Goal: Task Accomplishment & Management: Use online tool/utility

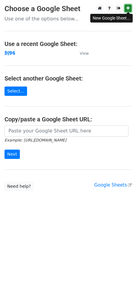
click at [125, 8] on link at bounding box center [128, 9] width 7 height 8
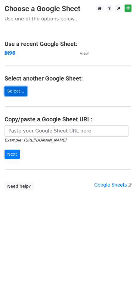
click at [12, 92] on link "Select..." at bounding box center [16, 91] width 23 height 9
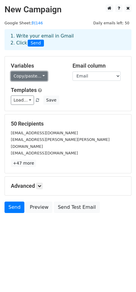
click at [33, 79] on link "Copy/paste..." at bounding box center [29, 76] width 37 height 9
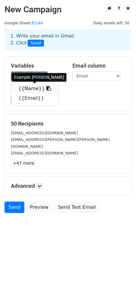
click at [22, 88] on link "{{Name}}" at bounding box center [35, 89] width 48 height 10
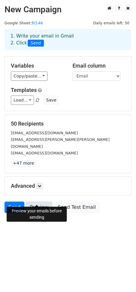
click at [38, 202] on link "Preview" at bounding box center [39, 207] width 26 height 11
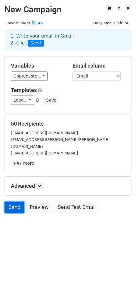
click at [14, 202] on link "Send" at bounding box center [15, 207] width 20 height 11
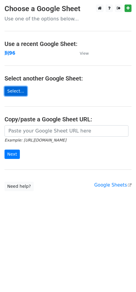
click at [17, 94] on link "Select..." at bounding box center [16, 91] width 23 height 9
click at [11, 55] on strong "到96" at bounding box center [10, 53] width 11 height 5
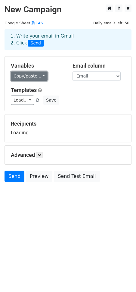
click at [24, 74] on link "Copy/paste..." at bounding box center [29, 76] width 37 height 9
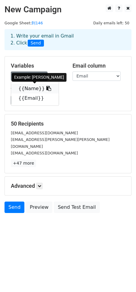
click at [28, 90] on link "{{Name}}" at bounding box center [35, 89] width 48 height 10
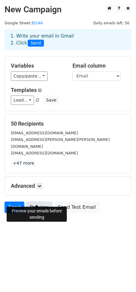
click at [35, 202] on link "Preview" at bounding box center [39, 207] width 26 height 11
click at [40, 202] on link "Preview" at bounding box center [39, 207] width 26 height 11
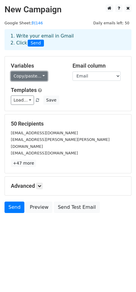
click at [28, 76] on link "Copy/paste..." at bounding box center [29, 76] width 37 height 9
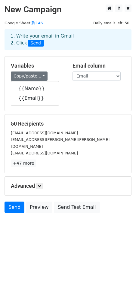
click at [103, 111] on form "Variables Copy/paste... {{Name}} {{Email}} Email column Name Email Templates Lo…" at bounding box center [68, 136] width 127 height 160
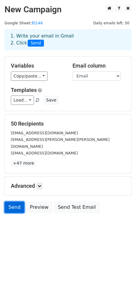
click at [14, 202] on link "Send" at bounding box center [15, 207] width 20 height 11
